Goal: Information Seeking & Learning: Check status

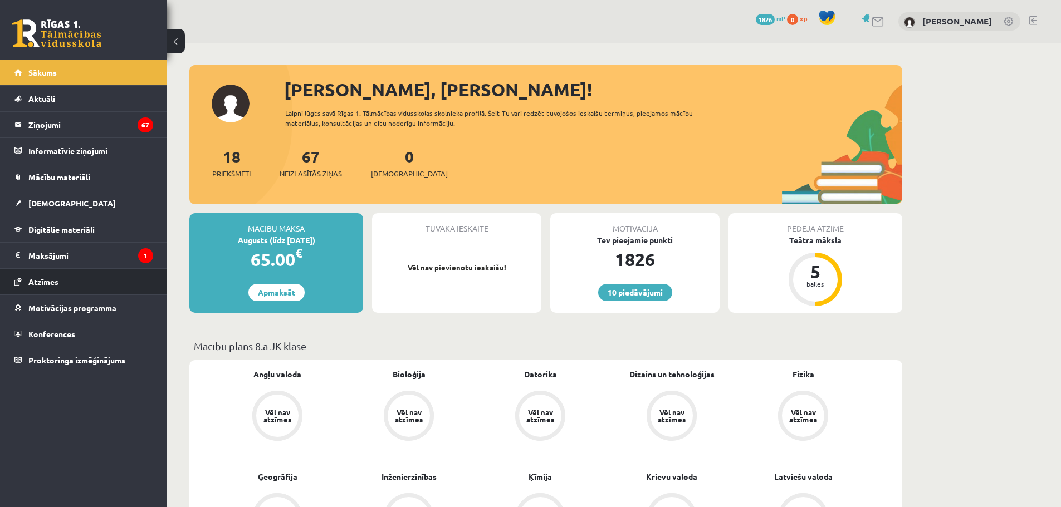
click at [50, 278] on span "Atzīmes" at bounding box center [43, 282] width 30 height 10
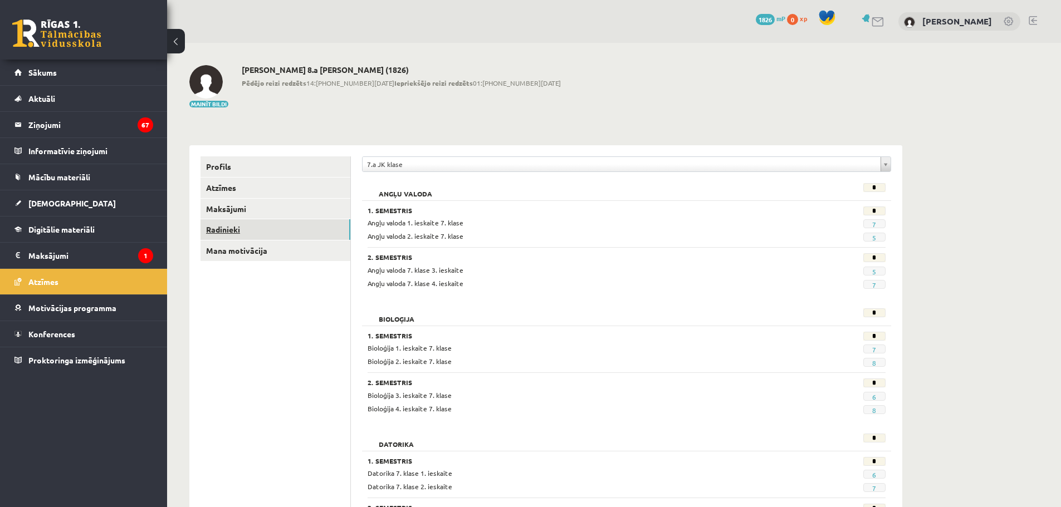
click at [223, 229] on link "Radinieki" at bounding box center [275, 229] width 150 height 21
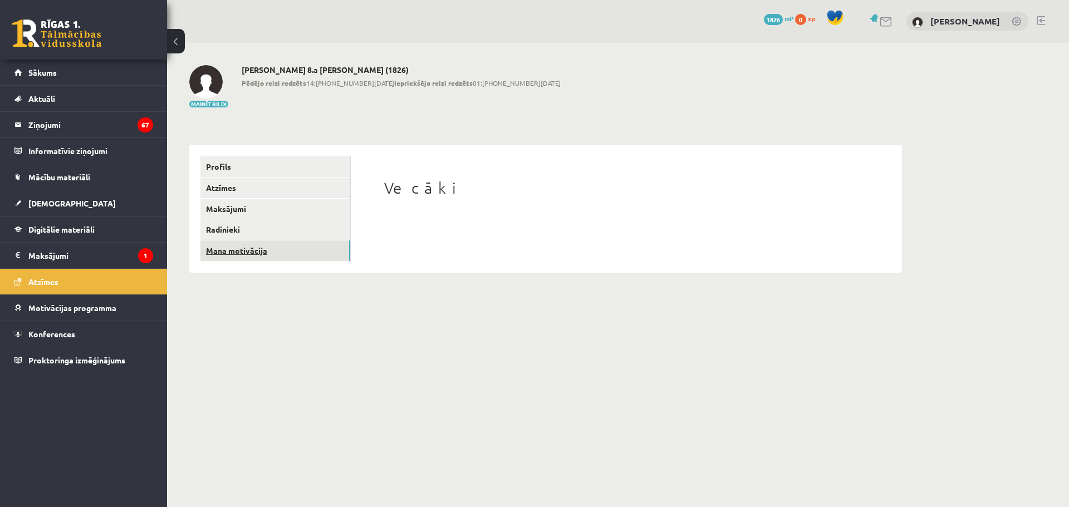
click at [237, 248] on link "Mana motivācija" at bounding box center [275, 251] width 150 height 21
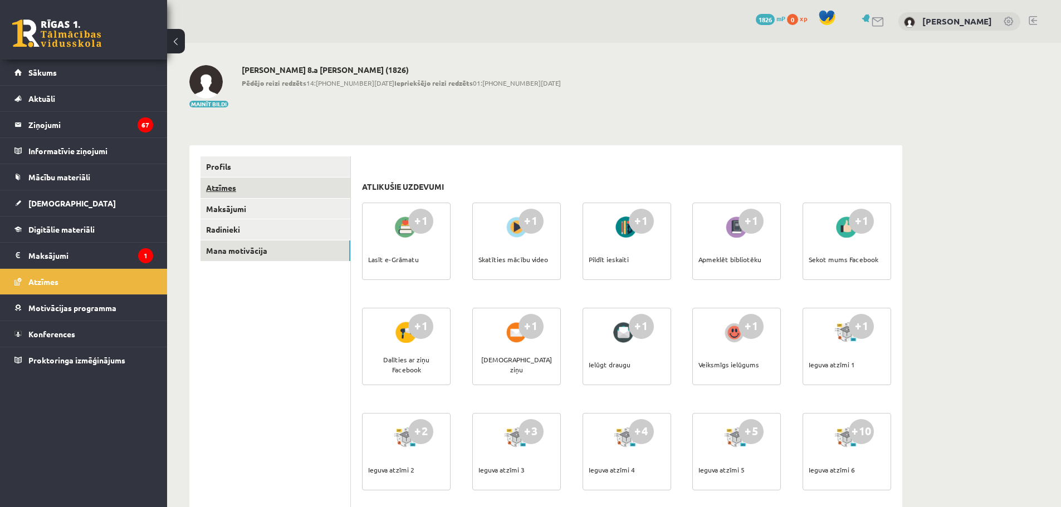
click at [218, 186] on link "Atzīmes" at bounding box center [275, 188] width 150 height 21
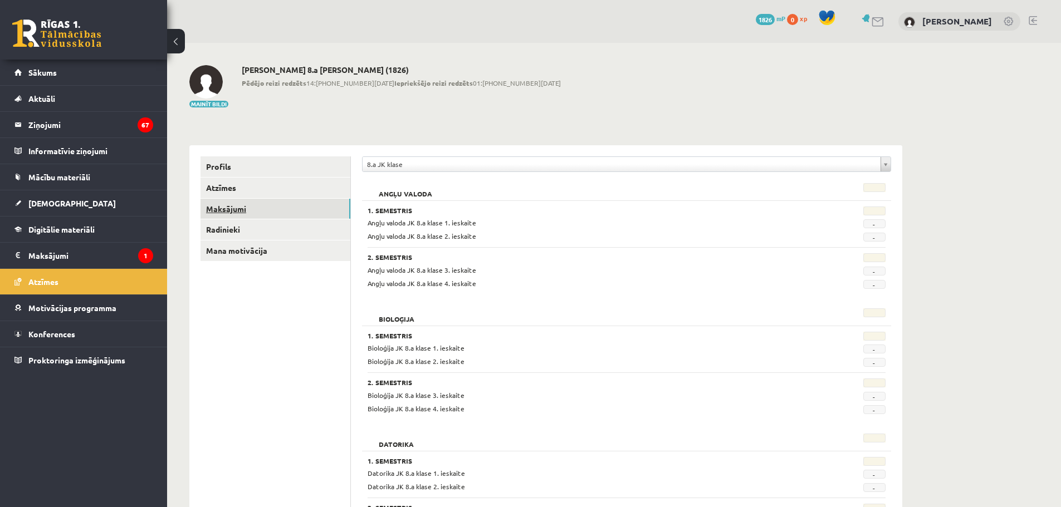
click at [219, 209] on link "Maksājumi" at bounding box center [275, 209] width 150 height 21
